Goal: Navigation & Orientation: Go to known website

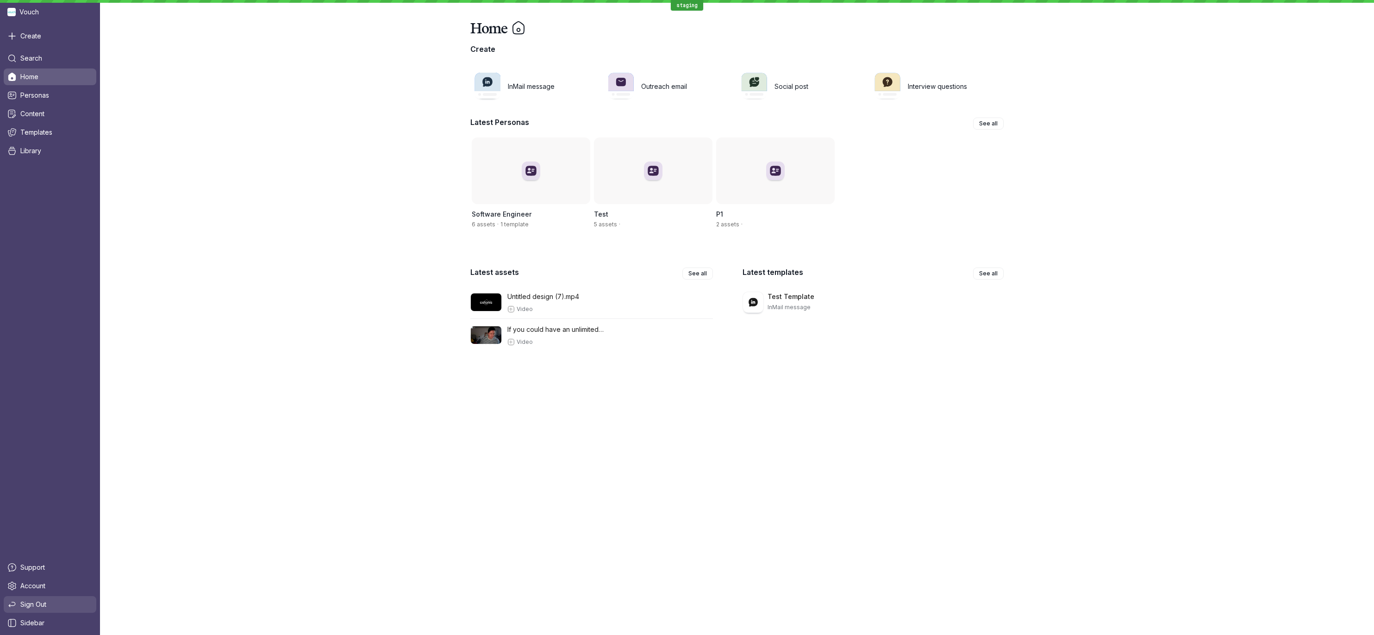
click at [35, 602] on span "Sign Out" at bounding box center [33, 604] width 26 height 9
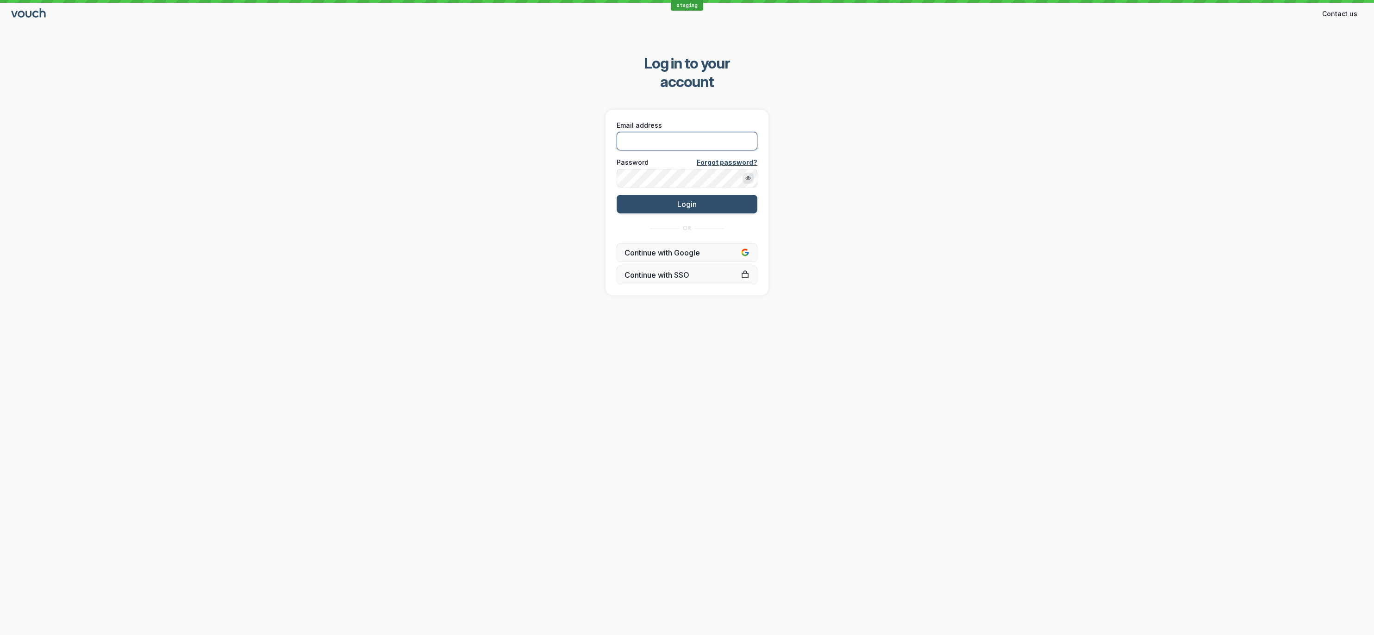
click at [633, 132] on input "Email address" at bounding box center [687, 141] width 141 height 19
type input "[PERSON_NAME][EMAIL_ADDRESS][DOMAIN_NAME]"
click at [943, 211] on div "Log in to your account Email address [PERSON_NAME][EMAIL_ADDRESS][DOMAIN_NAME] …" at bounding box center [687, 174] width 1374 height 271
